Goal: Register for event/course

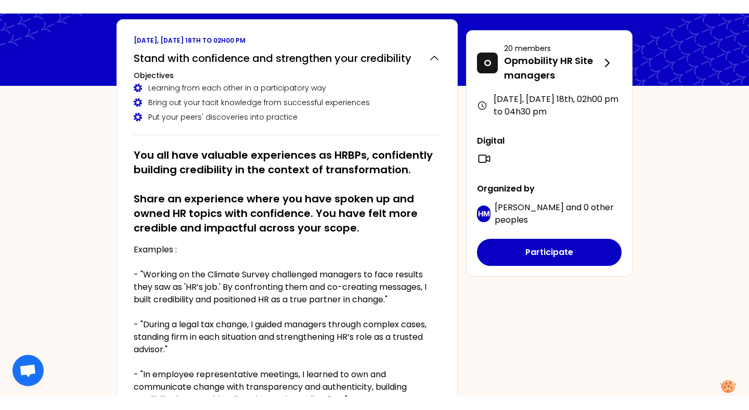
scroll to position [62, 0]
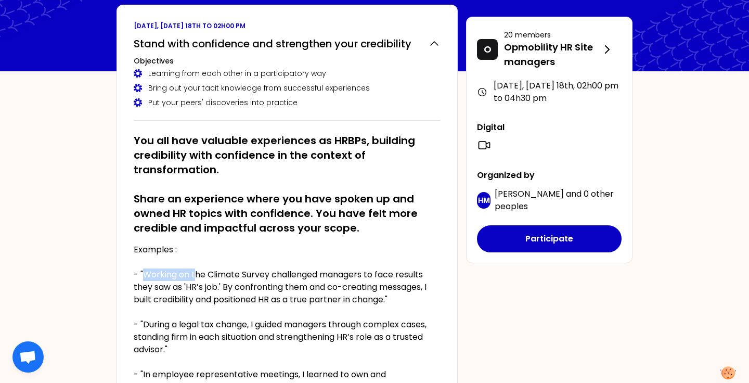
drag, startPoint x: 144, startPoint y: 274, endPoint x: 197, endPoint y: 278, distance: 53.3
click at [197, 278] on p "Examples : - "Working on the Climate Survey challenged managers to face results…" at bounding box center [287, 325] width 307 height 162
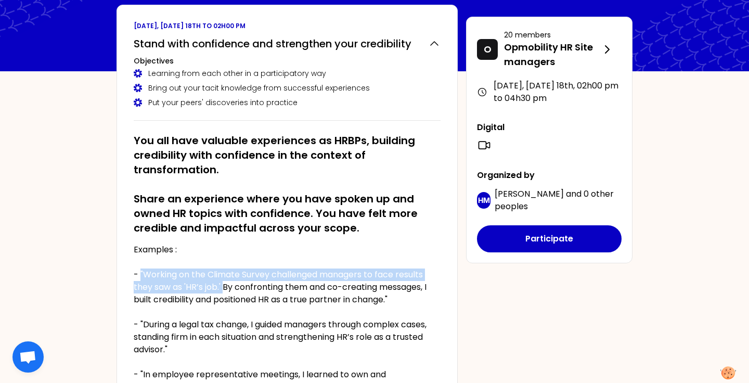
drag, startPoint x: 142, startPoint y: 275, endPoint x: 223, endPoint y: 284, distance: 82.2
click at [223, 284] on p "Examples : - "Working on the Climate Survey challenged managers to face results…" at bounding box center [287, 325] width 307 height 162
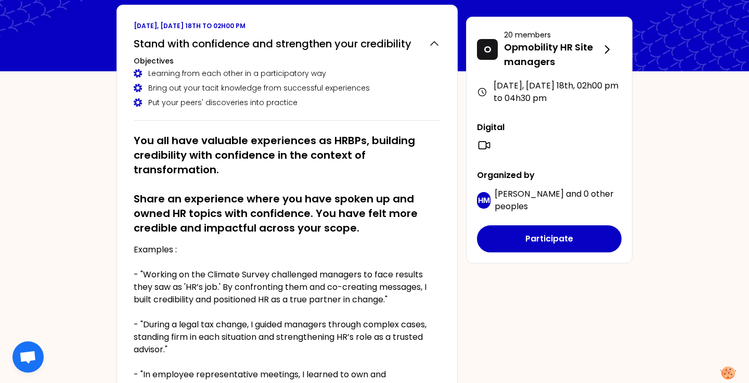
click at [259, 284] on p "Examples : - "Working on the Climate Survey challenged managers to face results…" at bounding box center [287, 325] width 307 height 162
click at [178, 299] on p "Examples : - "Working on the Climate Survey challenged managers to face results…" at bounding box center [287, 325] width 307 height 162
click at [238, 298] on p "Examples : - "Working on the Climate Survey challenged managers to face results…" at bounding box center [287, 325] width 307 height 162
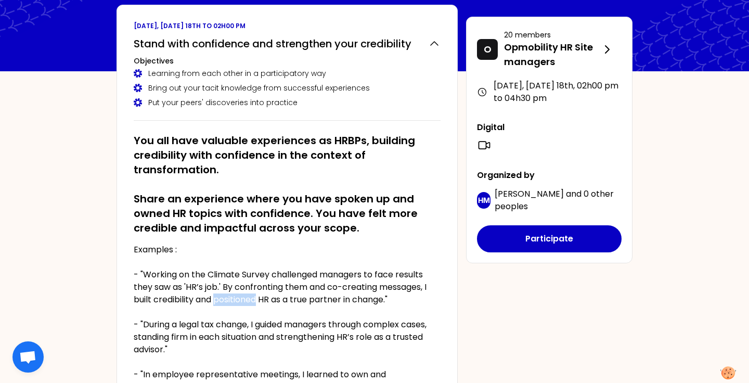
click at [238, 298] on p "Examples : - "Working on the Climate Survey challenged managers to face results…" at bounding box center [287, 325] width 307 height 162
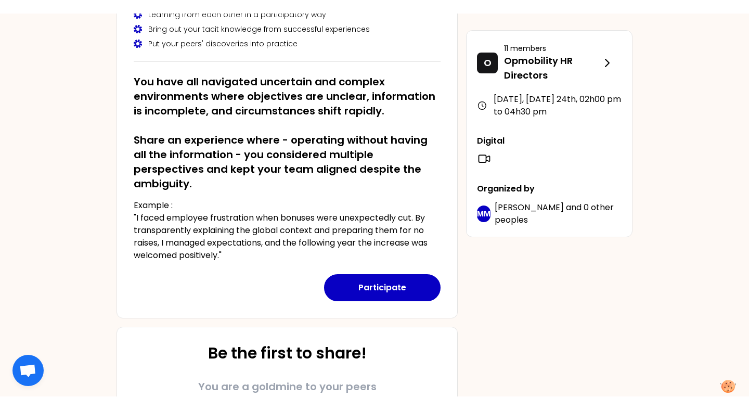
scroll to position [150, 0]
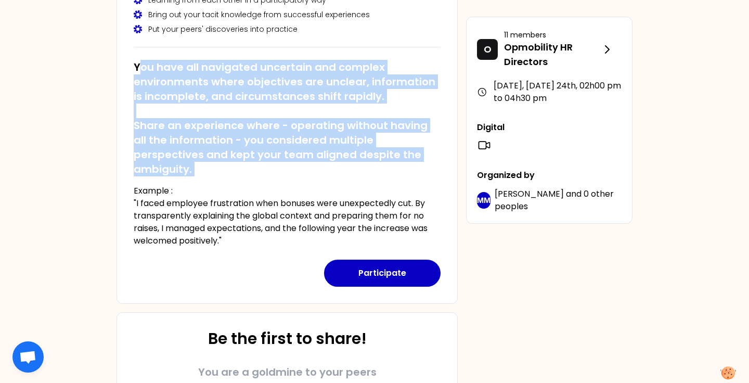
drag, startPoint x: 143, startPoint y: 68, endPoint x: 380, endPoint y: 161, distance: 254.2
click at [384, 163] on div "You have all navigated uncertain and complex environments where objectives are …" at bounding box center [287, 150] width 307 height 196
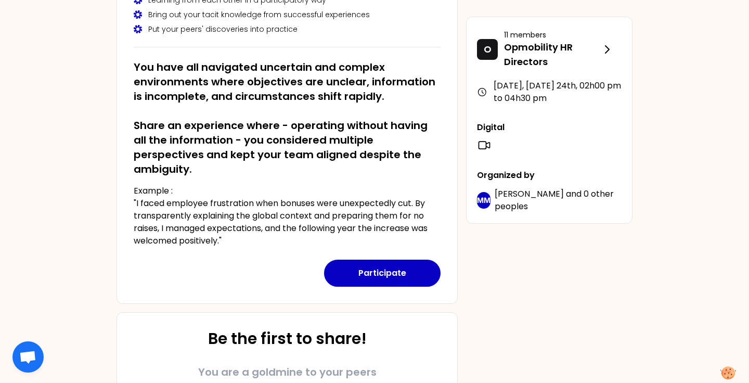
click at [133, 65] on div "[DATE], [DATE] 24th to 02h00 pm Ability to navigate ambiguity and still get thi…" at bounding box center [287, 110] width 341 height 387
click at [371, 265] on button "Participate" at bounding box center [382, 273] width 117 height 27
